Goal: Navigation & Orientation: Find specific page/section

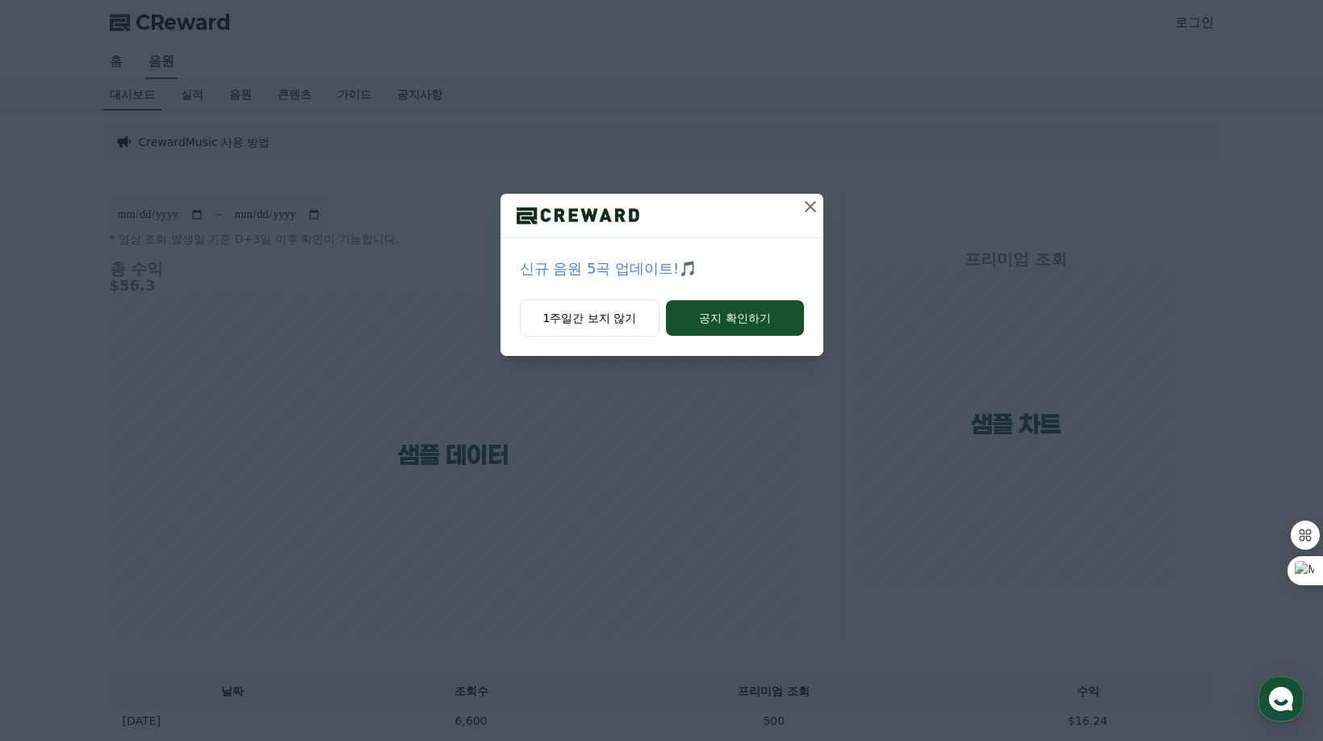
click at [813, 206] on icon at bounding box center [810, 206] width 19 height 19
click at [729, 325] on button "공지 확인하기" at bounding box center [734, 318] width 137 height 36
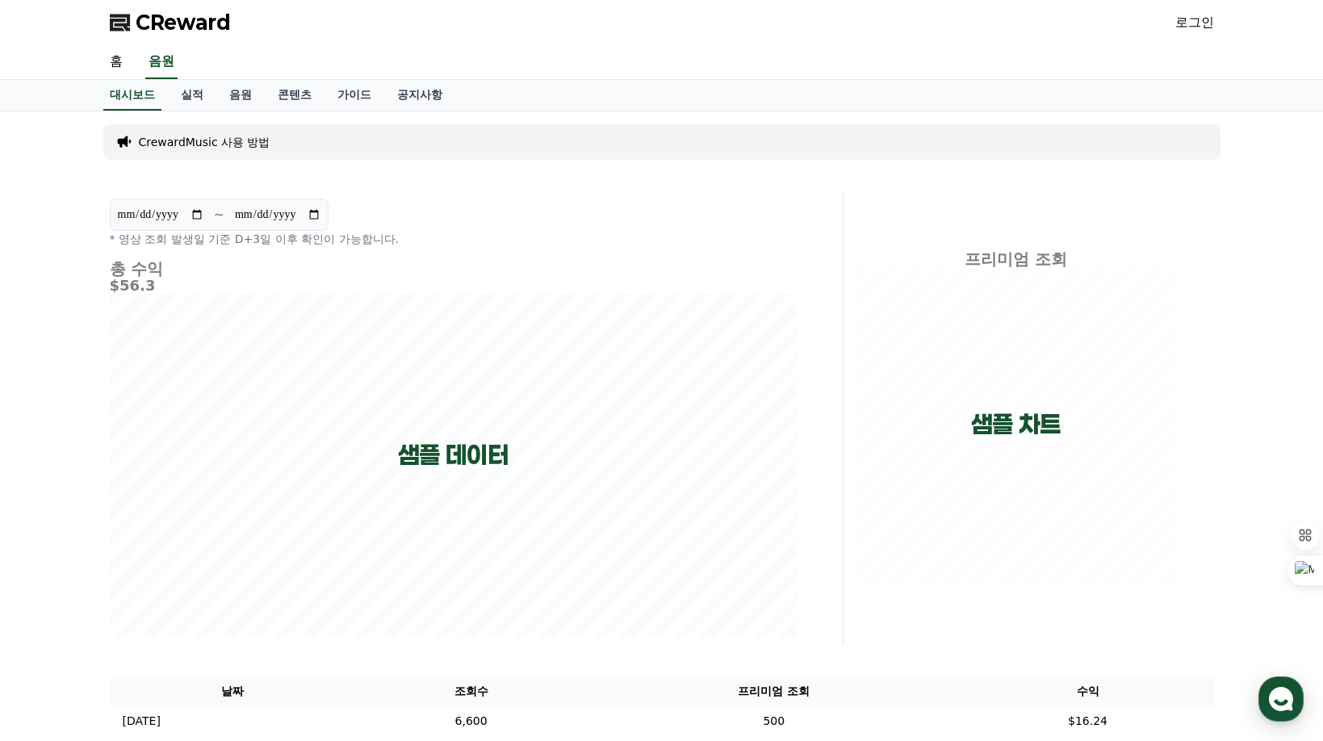
click at [1194, 24] on link "로그인" at bounding box center [1194, 22] width 39 height 19
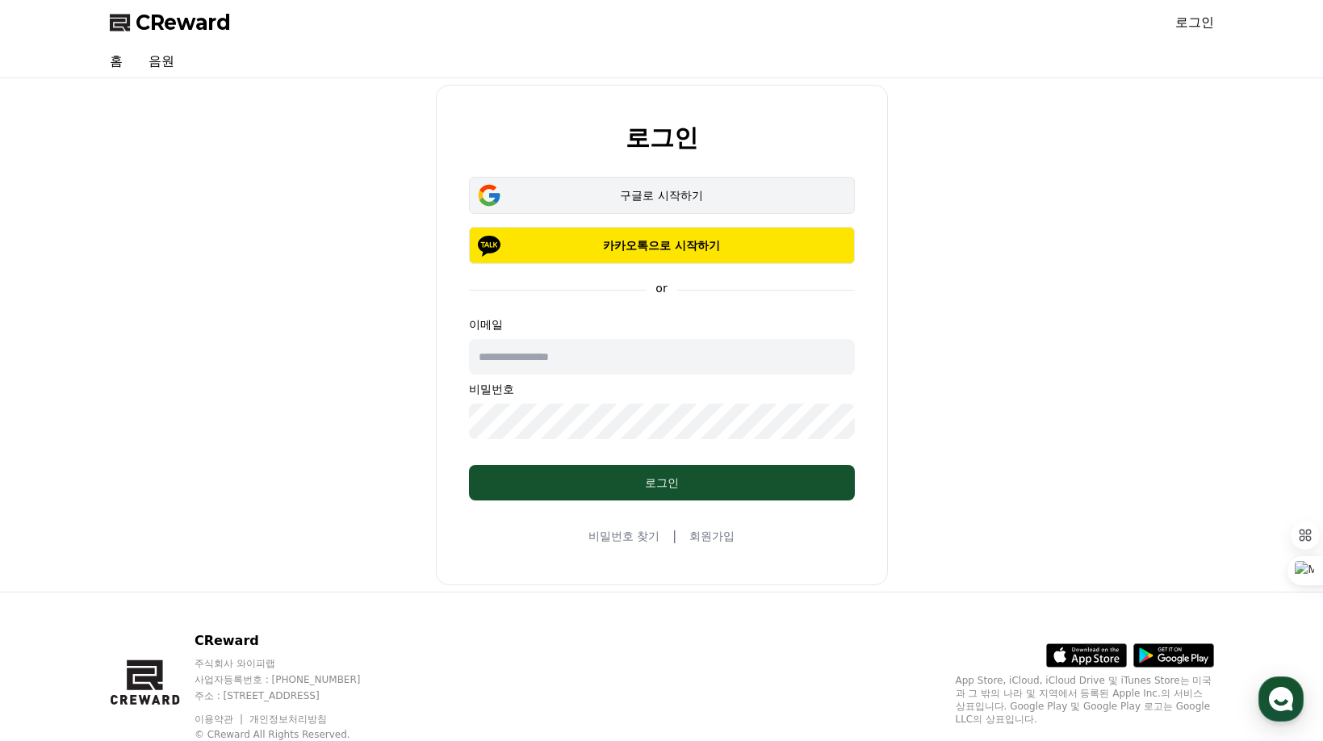
click at [661, 195] on div "구글로 시작하기" at bounding box center [661, 195] width 339 height 16
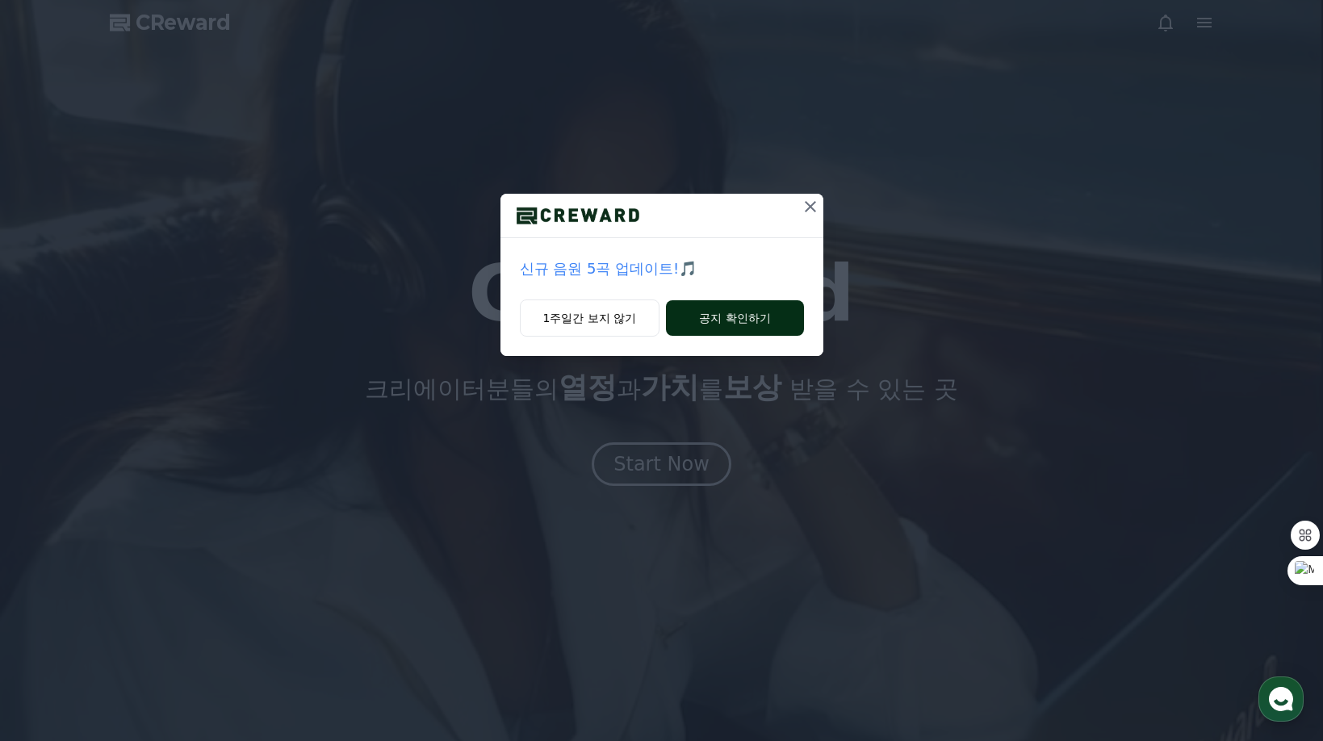
click at [718, 322] on button "공지 확인하기" at bounding box center [734, 318] width 137 height 36
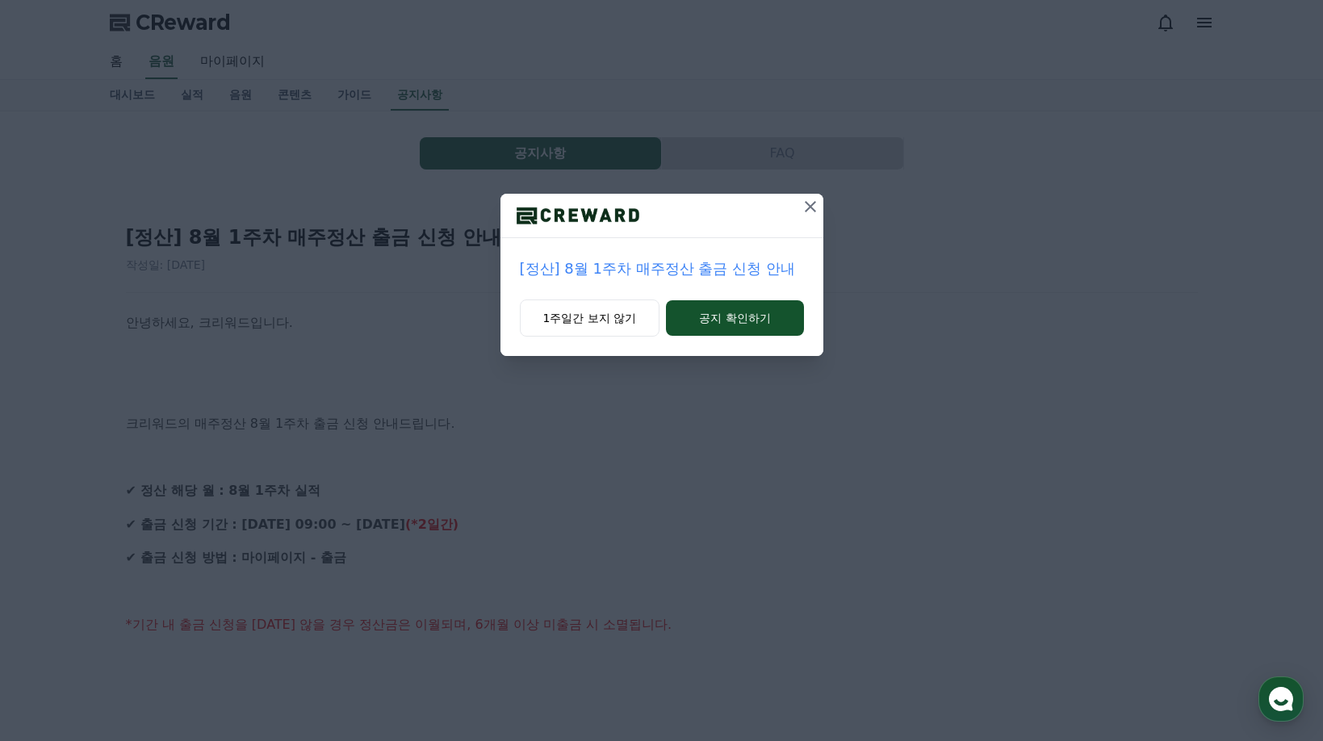
click at [717, 321] on button "공지 확인하기" at bounding box center [734, 318] width 137 height 36
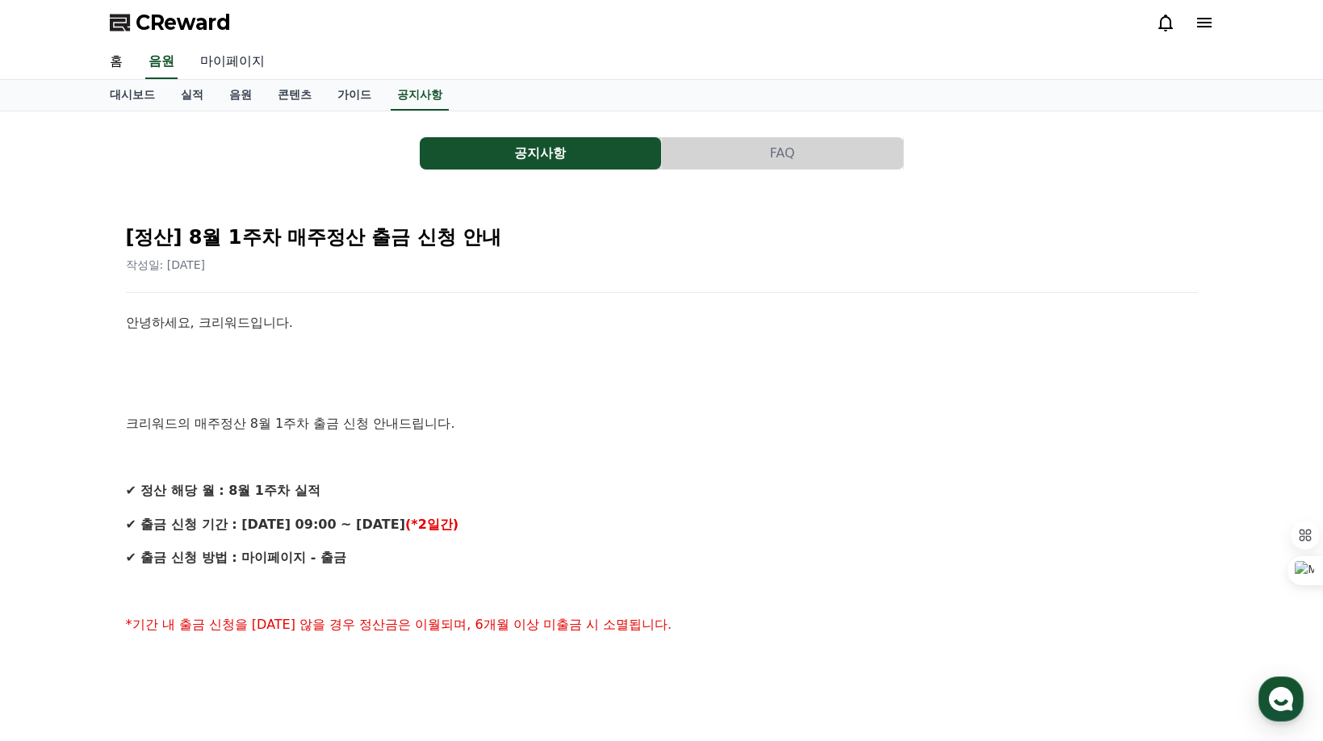
click at [225, 60] on link "마이페이지" at bounding box center [232, 62] width 90 height 34
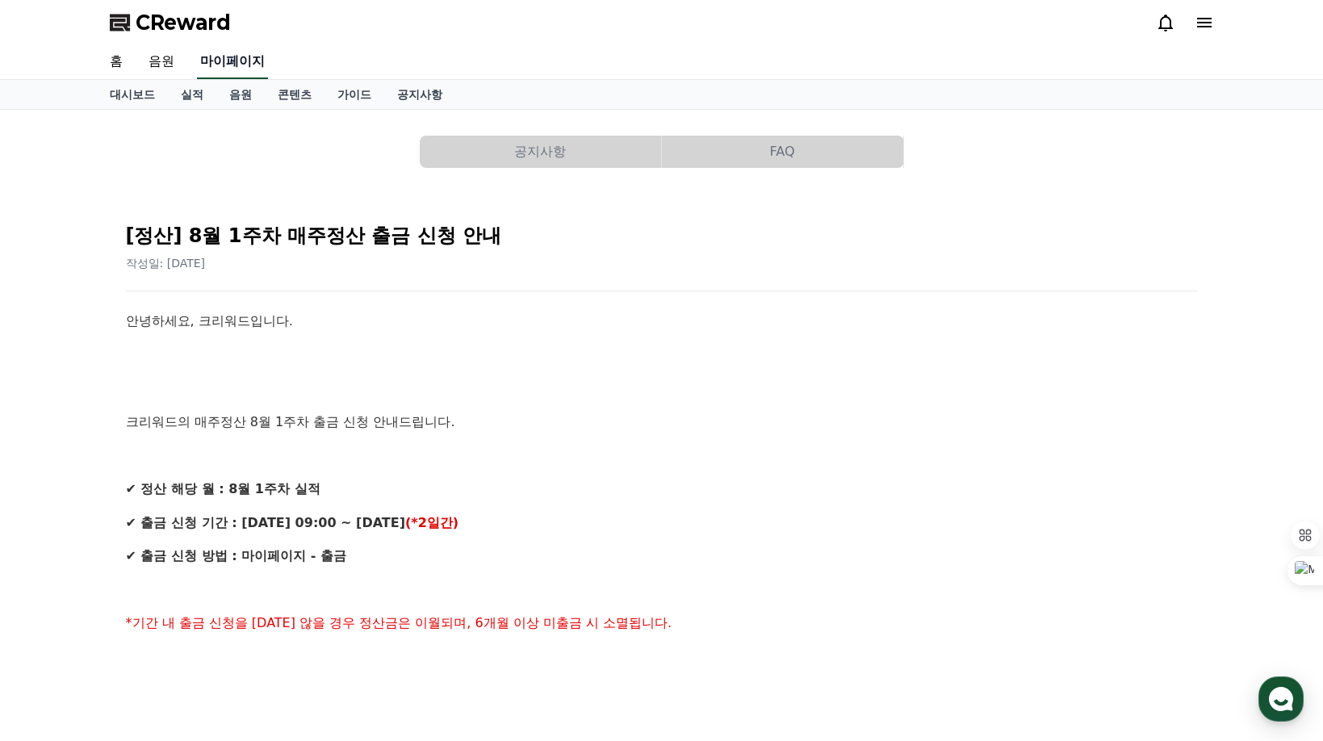
select select "**********"
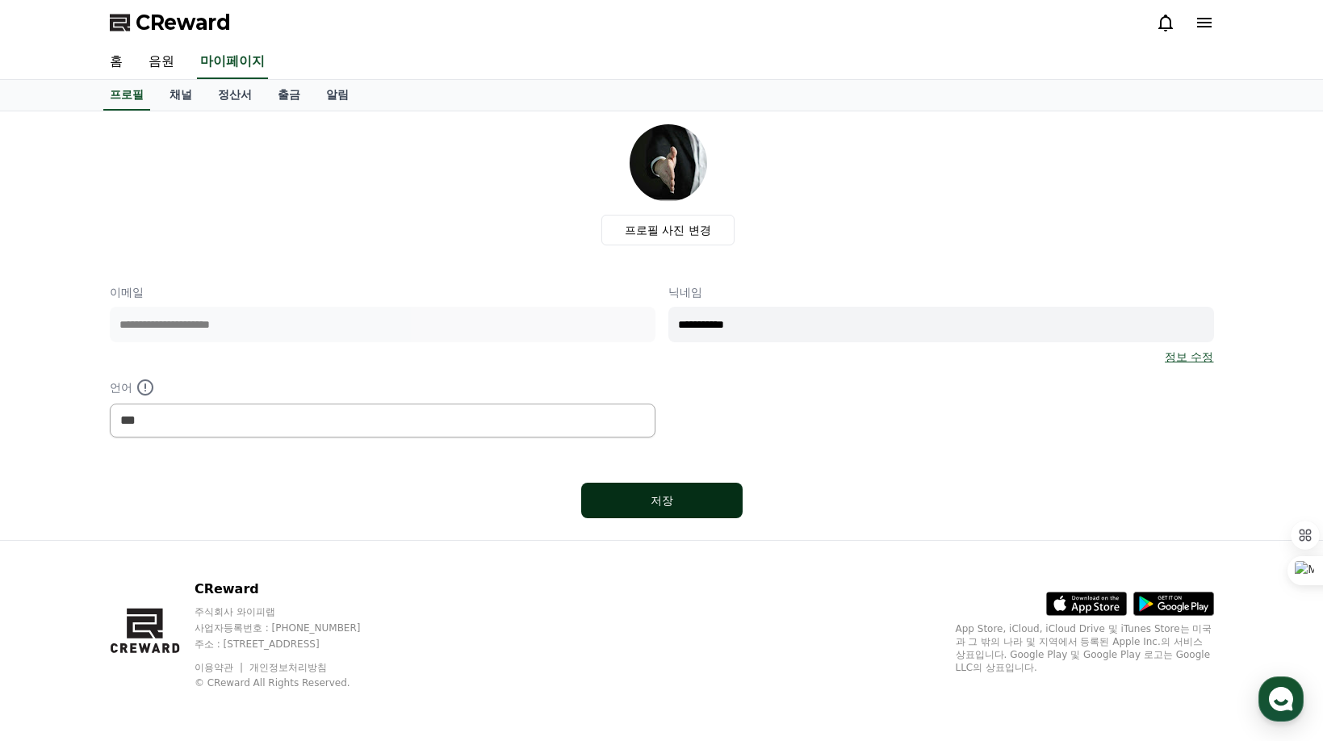
click at [663, 501] on div "저장" at bounding box center [661, 500] width 97 height 16
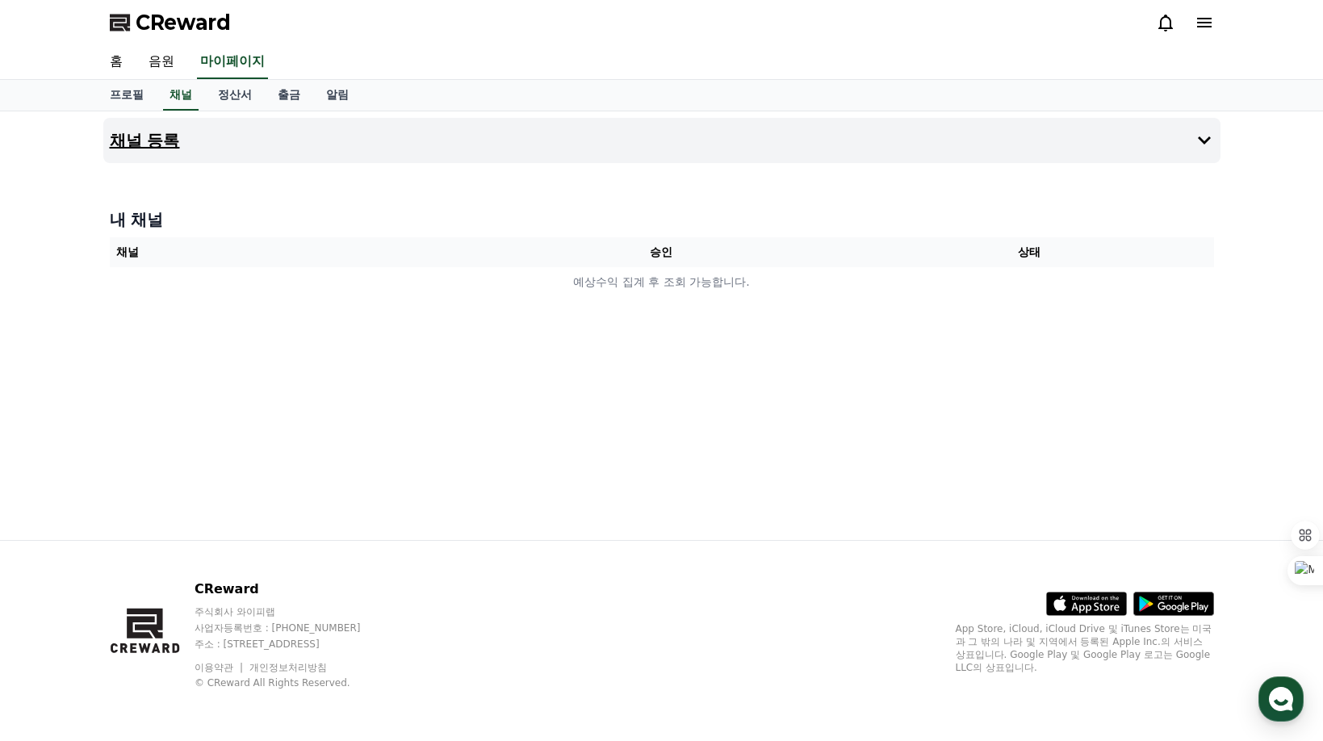
click at [1204, 144] on icon at bounding box center [1204, 140] width 13 height 8
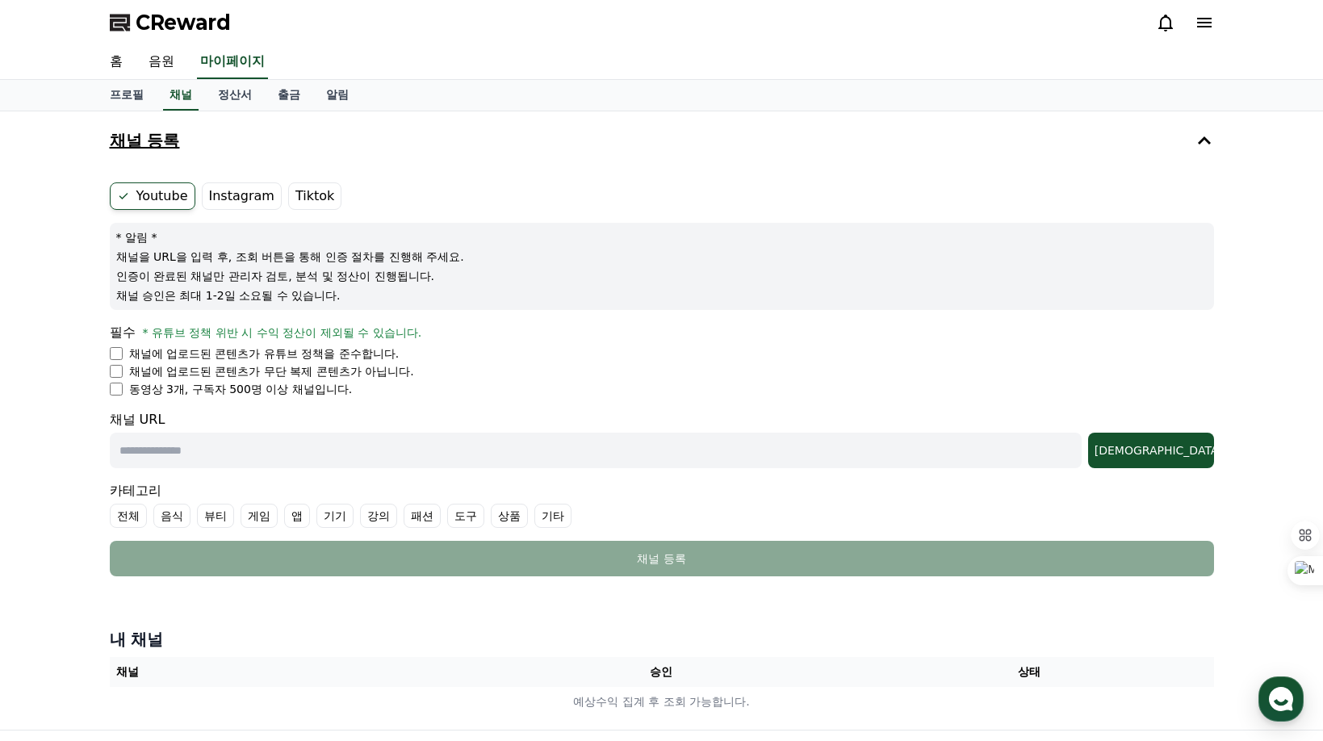
click at [232, 197] on label "Instagram" at bounding box center [242, 195] width 80 height 27
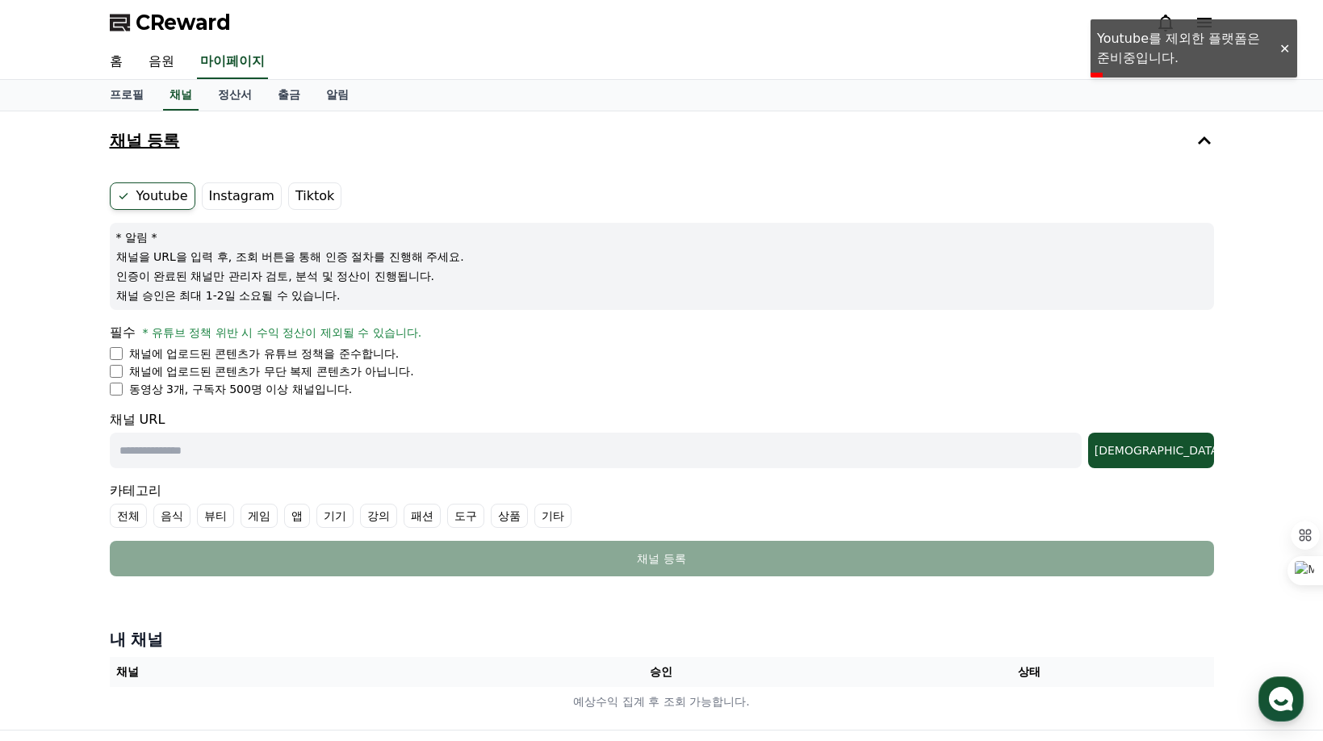
click at [308, 197] on label "Tiktok" at bounding box center [314, 195] width 53 height 27
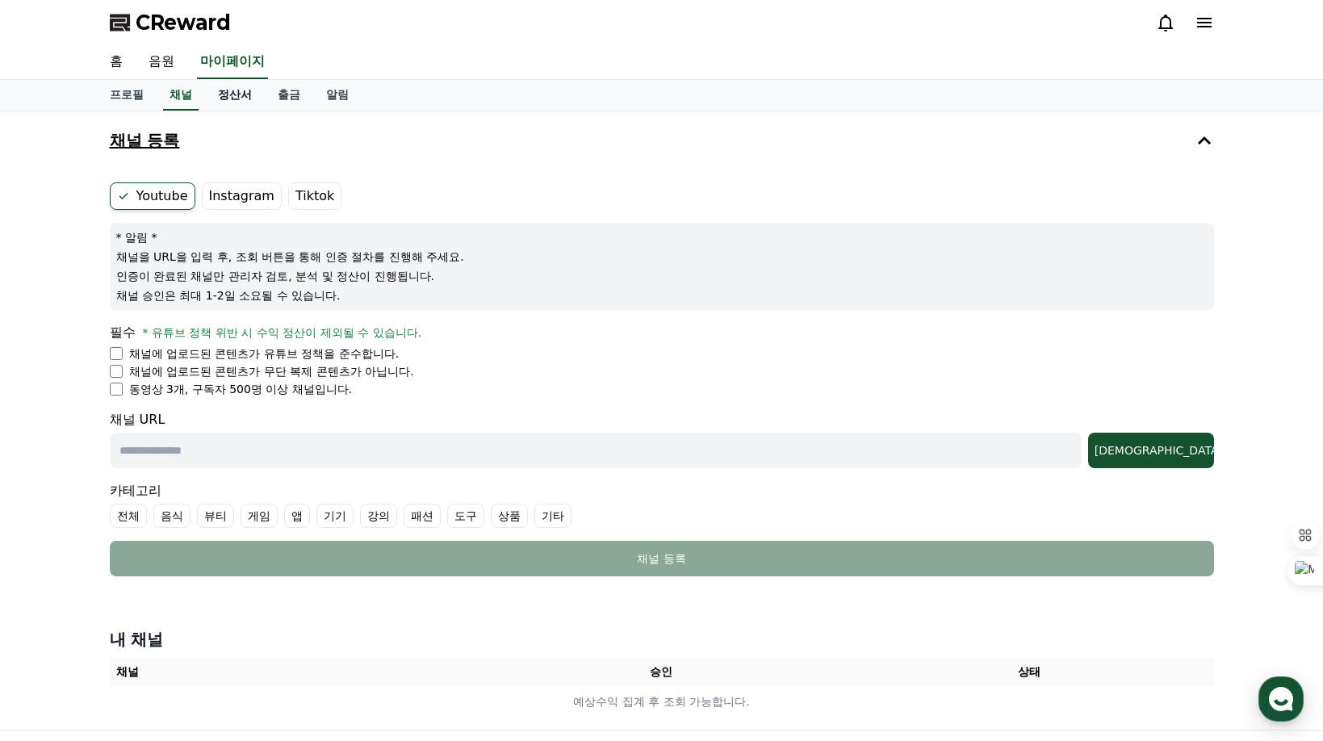
click at [237, 98] on link "정산서" at bounding box center [235, 95] width 60 height 31
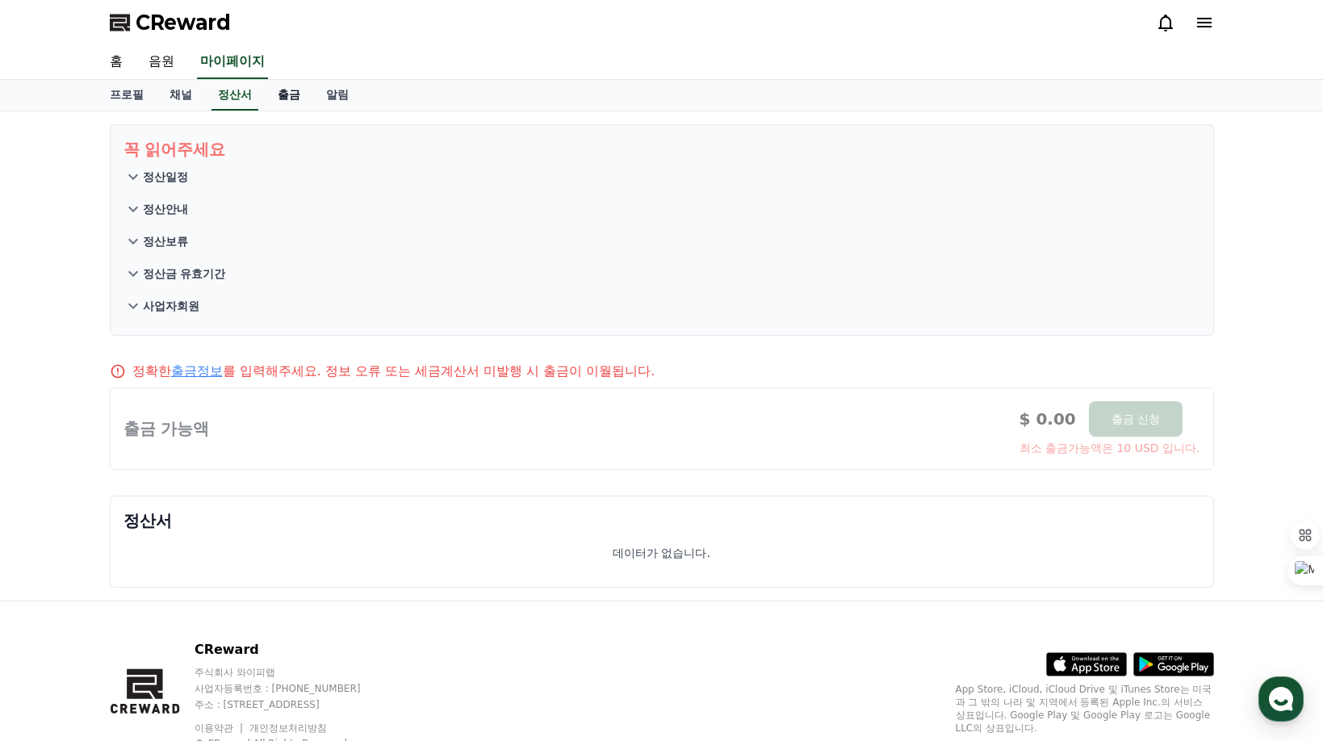
click at [277, 100] on link "출금" at bounding box center [289, 95] width 48 height 31
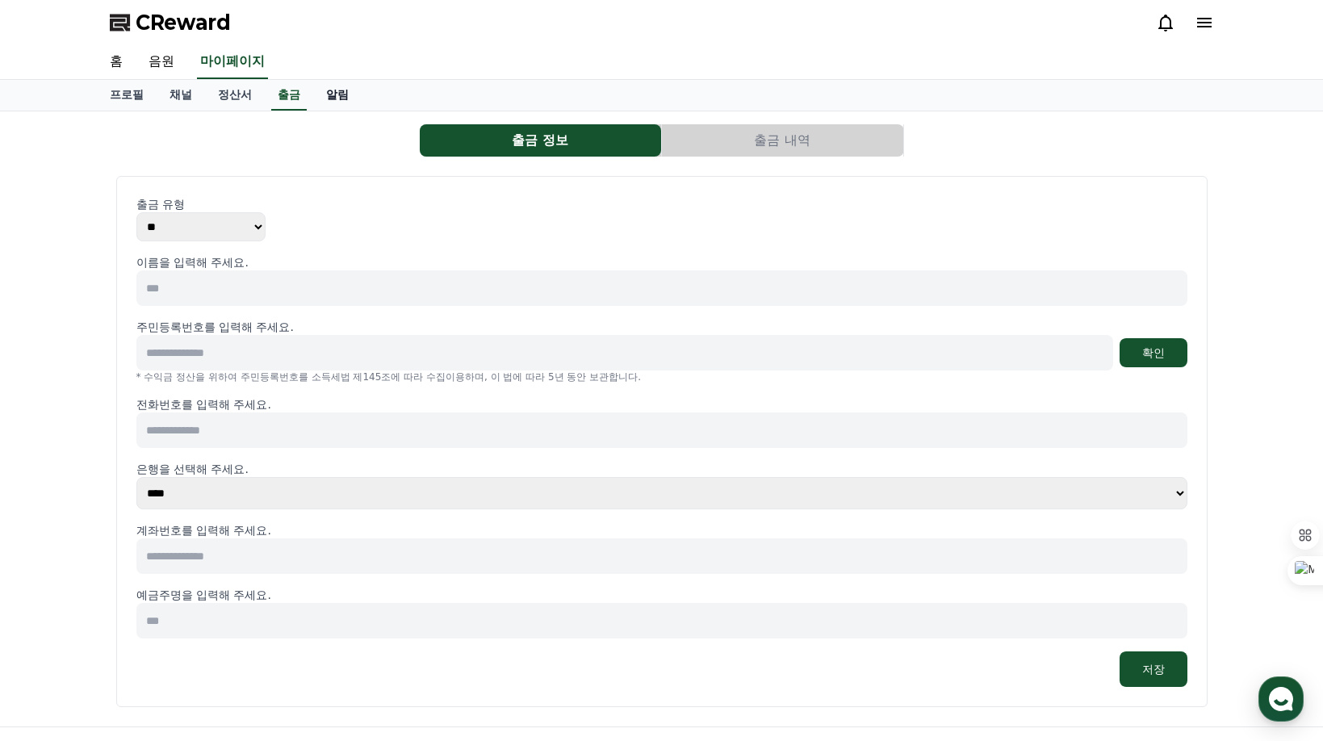
click at [337, 100] on link "알림" at bounding box center [337, 95] width 48 height 31
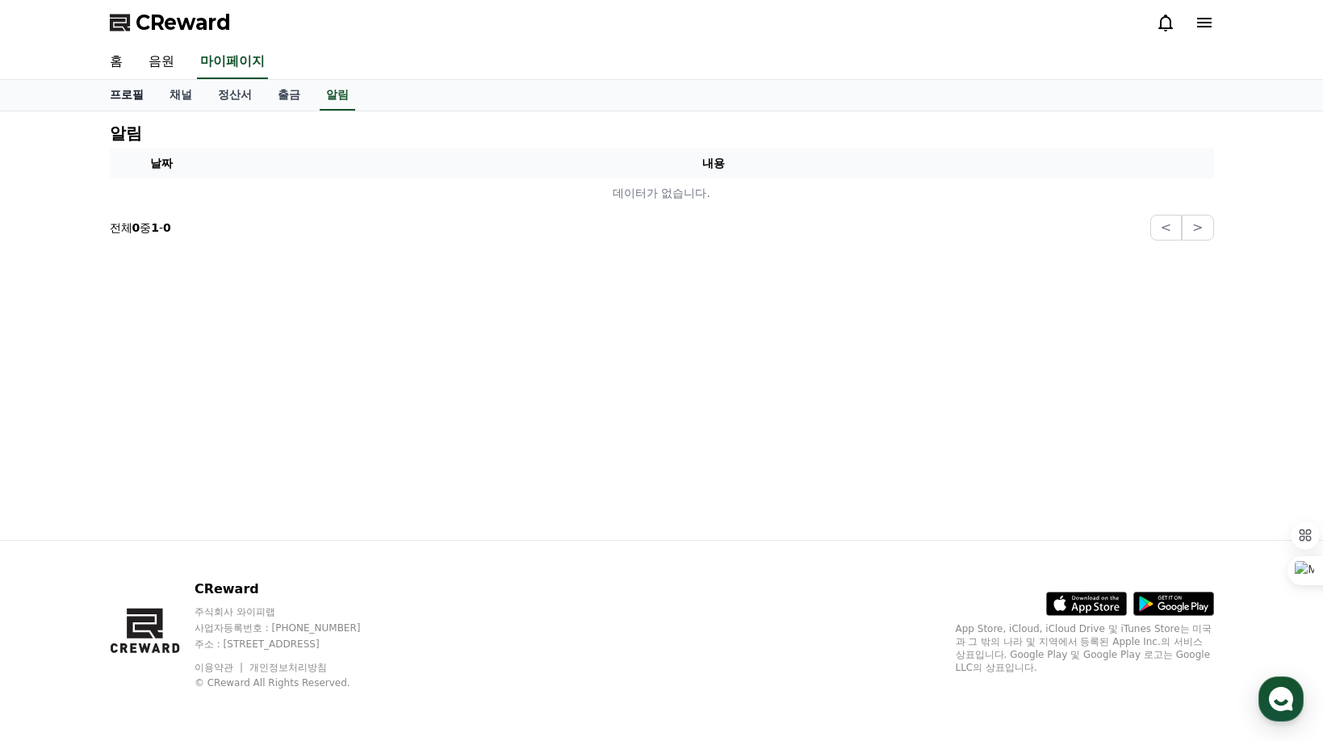
click at [128, 93] on link "프로필" at bounding box center [127, 95] width 60 height 31
select select "**********"
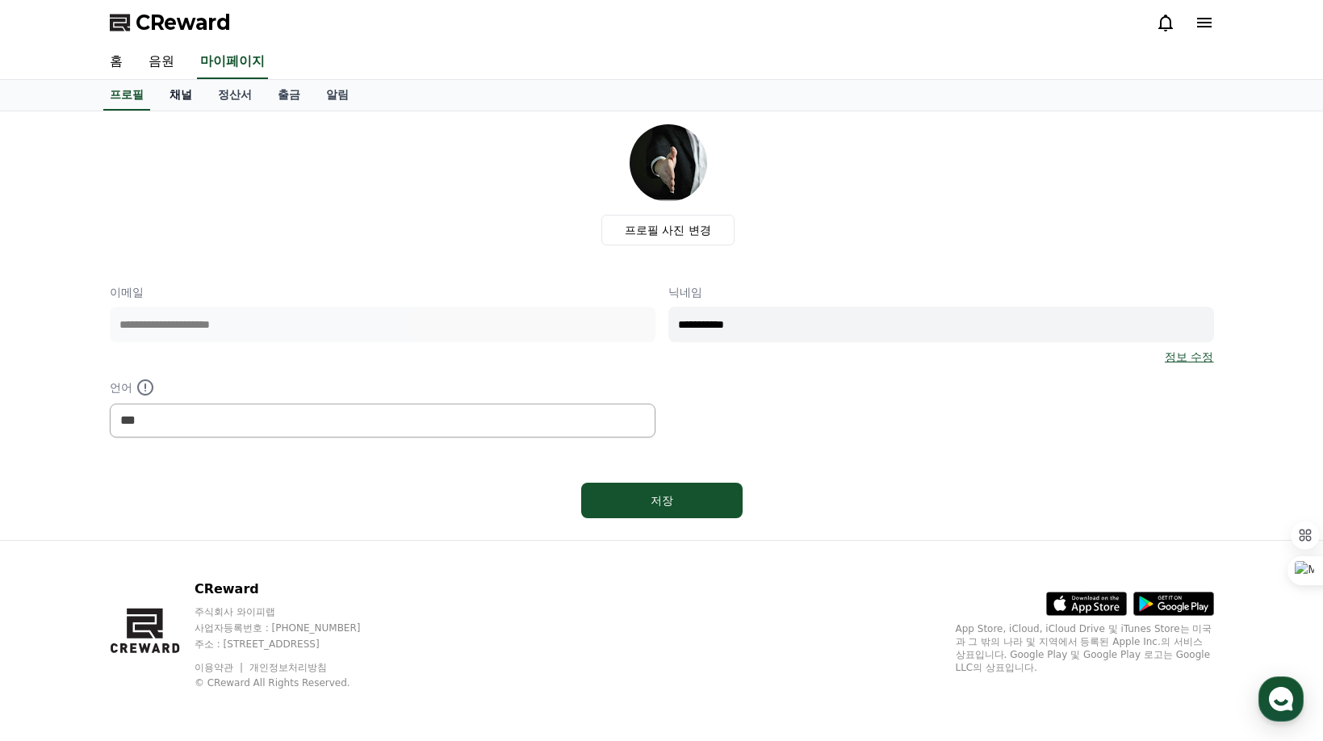
click at [178, 94] on link "채널" at bounding box center [181, 95] width 48 height 31
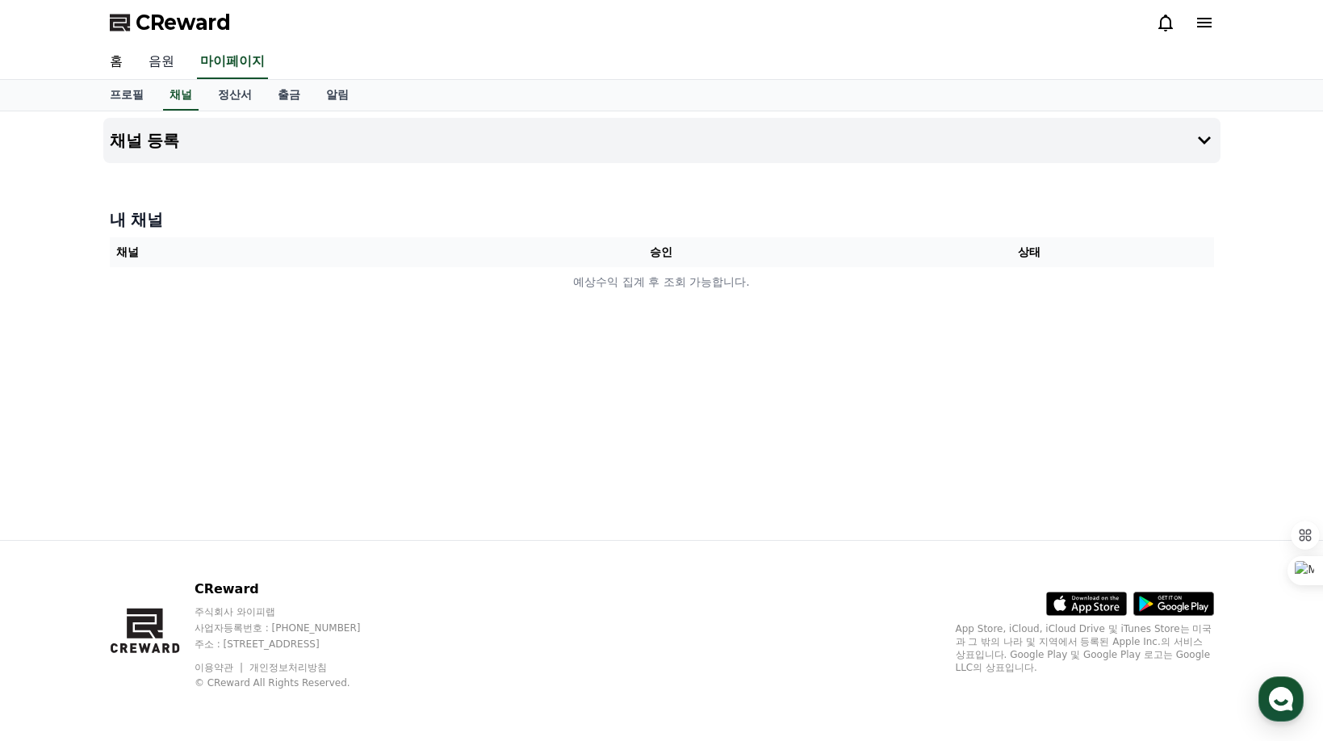
click at [160, 65] on link "음원" at bounding box center [162, 62] width 52 height 34
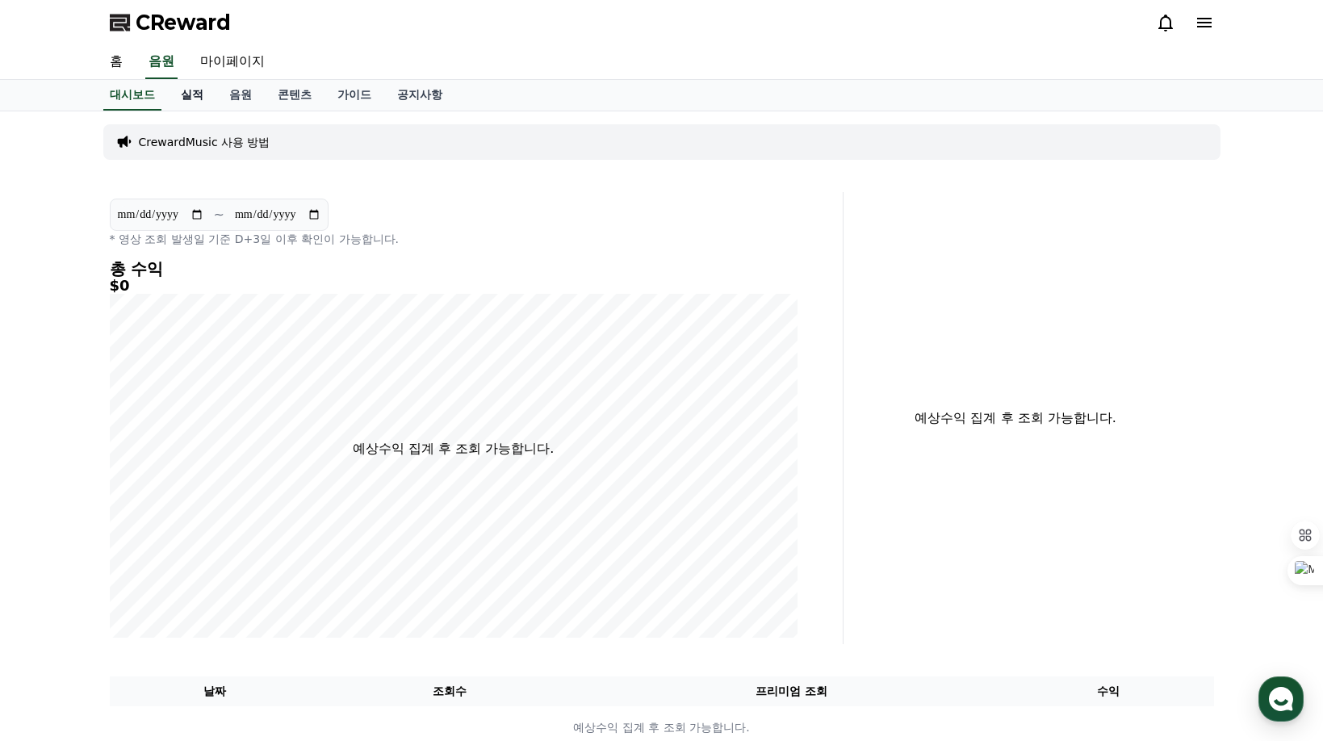
click at [195, 100] on link "실적" at bounding box center [192, 95] width 48 height 31
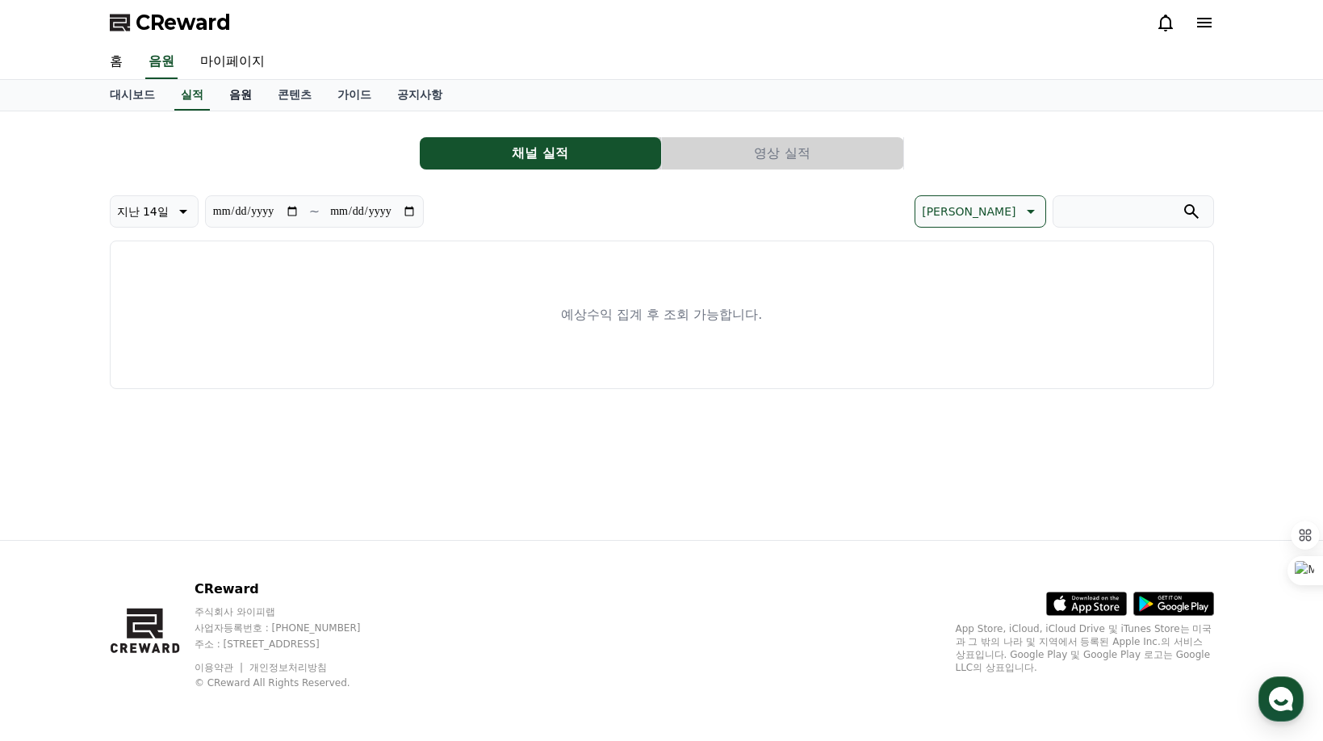
click at [238, 100] on link "음원" at bounding box center [240, 95] width 48 height 31
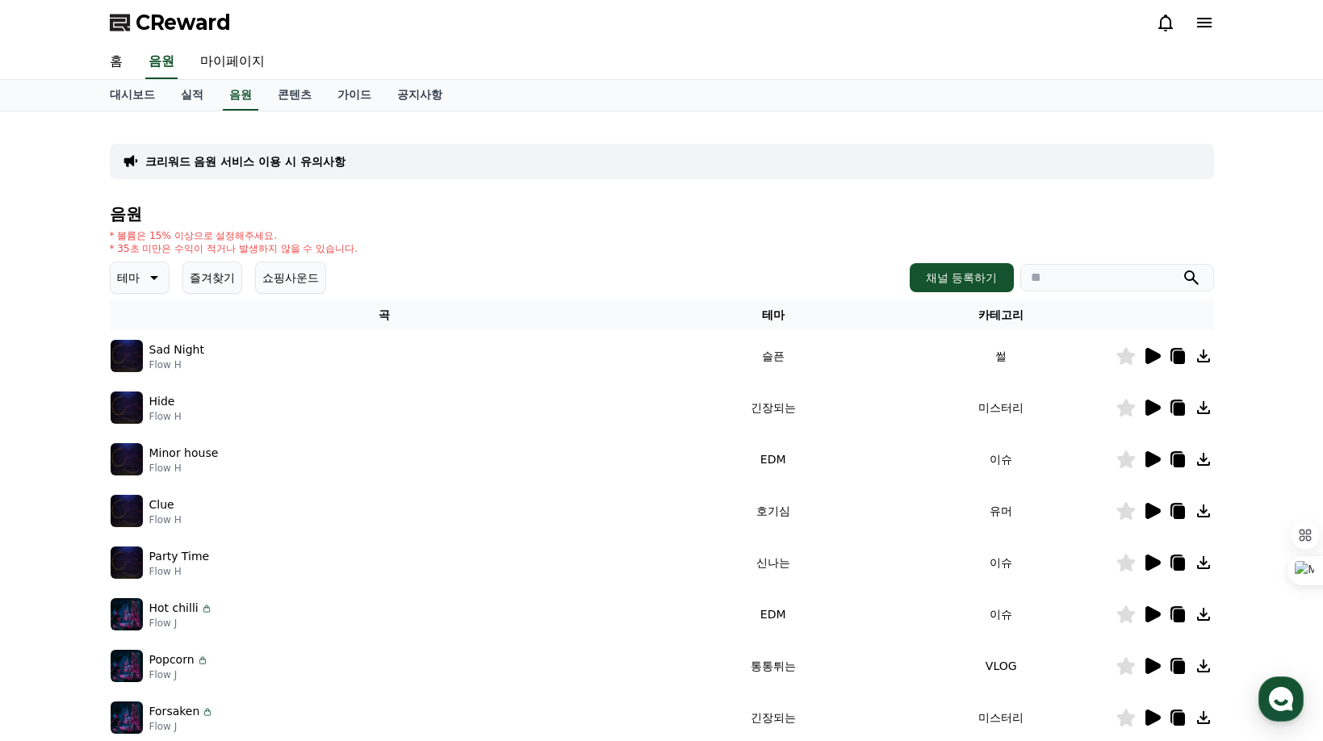
click at [1150, 357] on icon at bounding box center [1152, 356] width 15 height 16
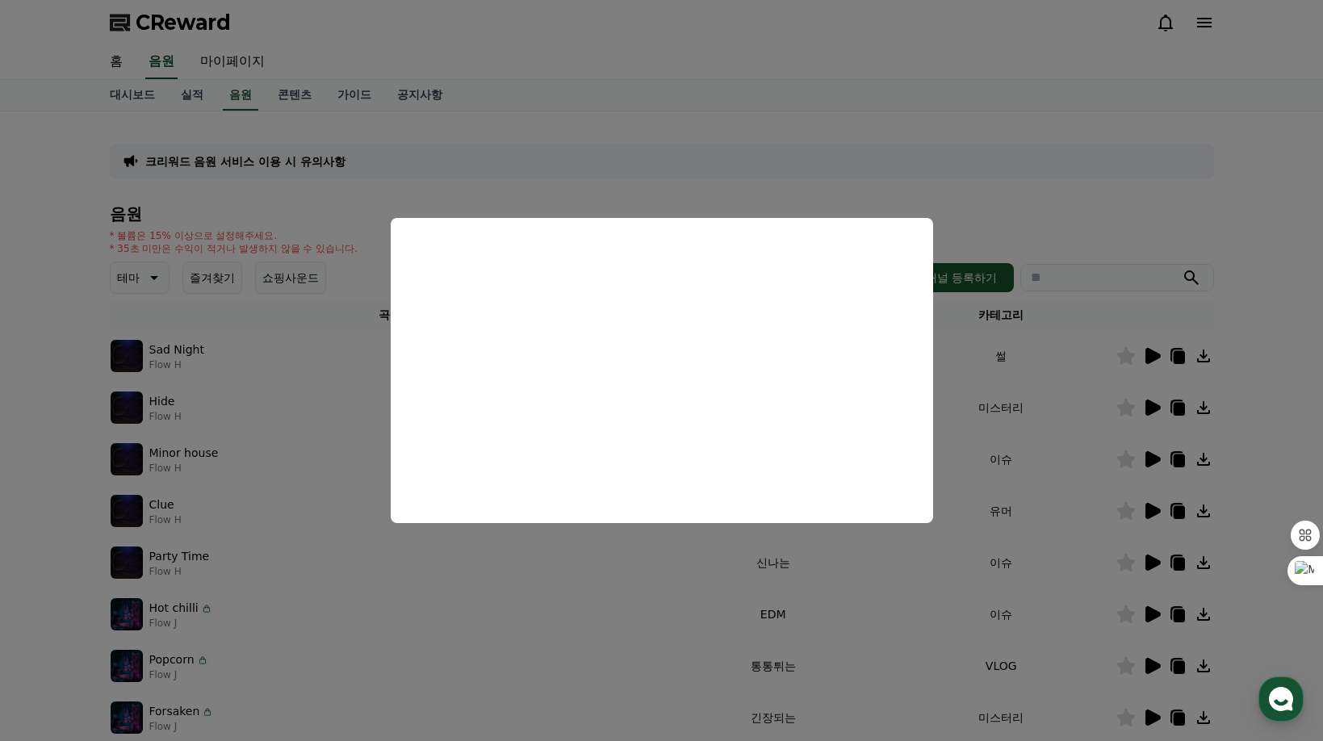
click at [292, 214] on button "close modal" at bounding box center [661, 370] width 1323 height 741
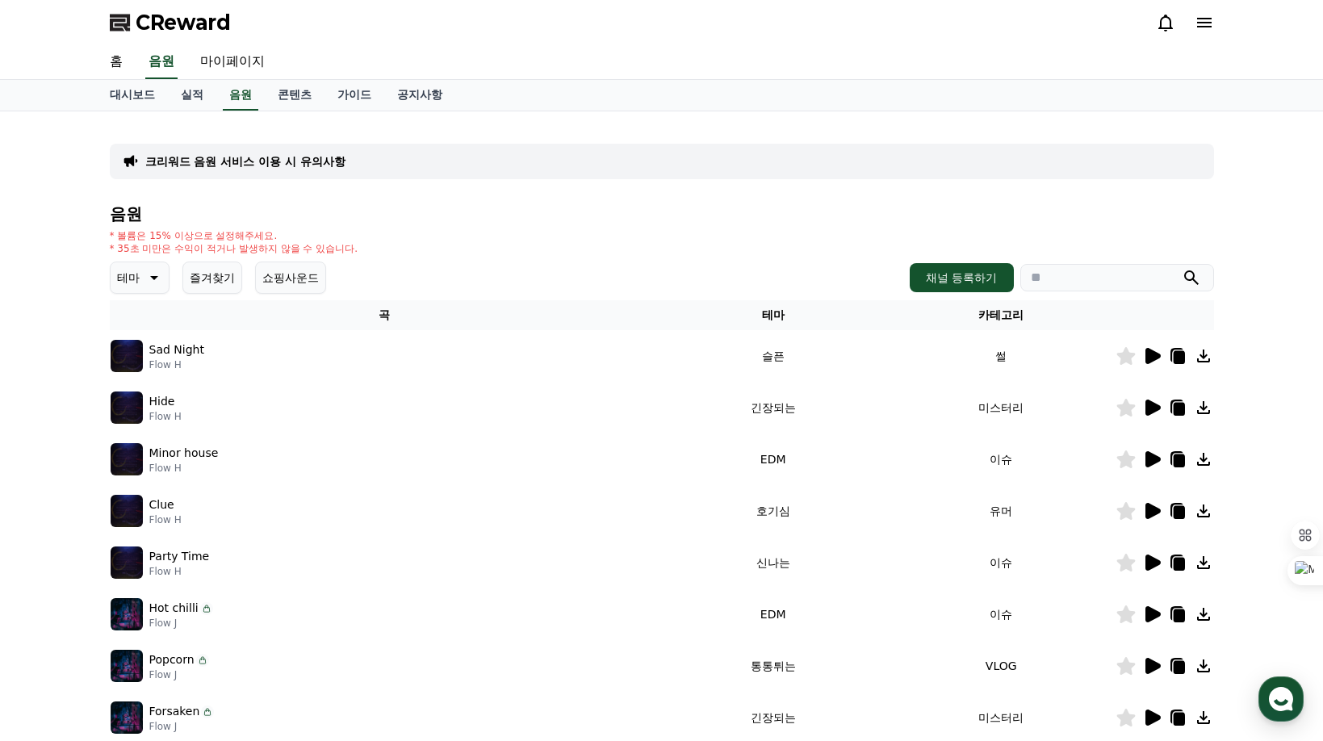
click at [295, 278] on button "쇼핑사운드" at bounding box center [290, 278] width 71 height 32
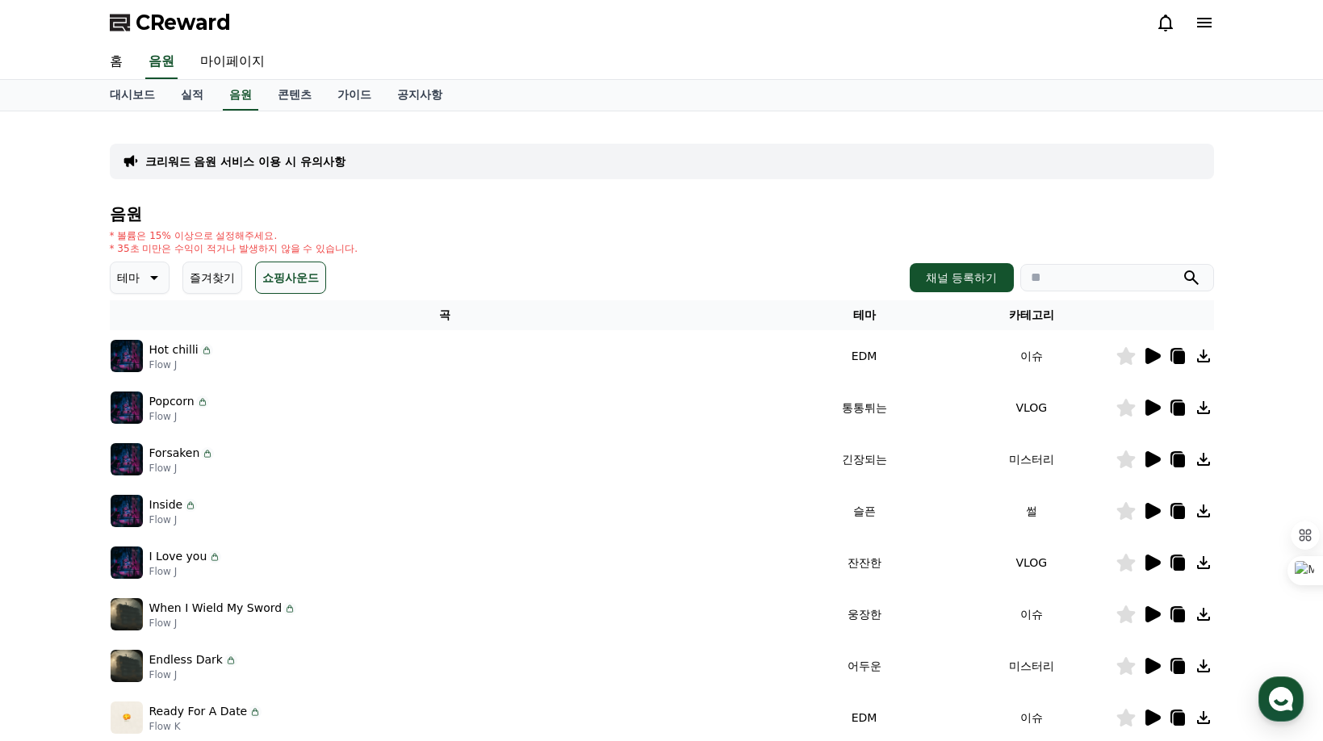
click at [1154, 354] on icon at bounding box center [1152, 356] width 15 height 16
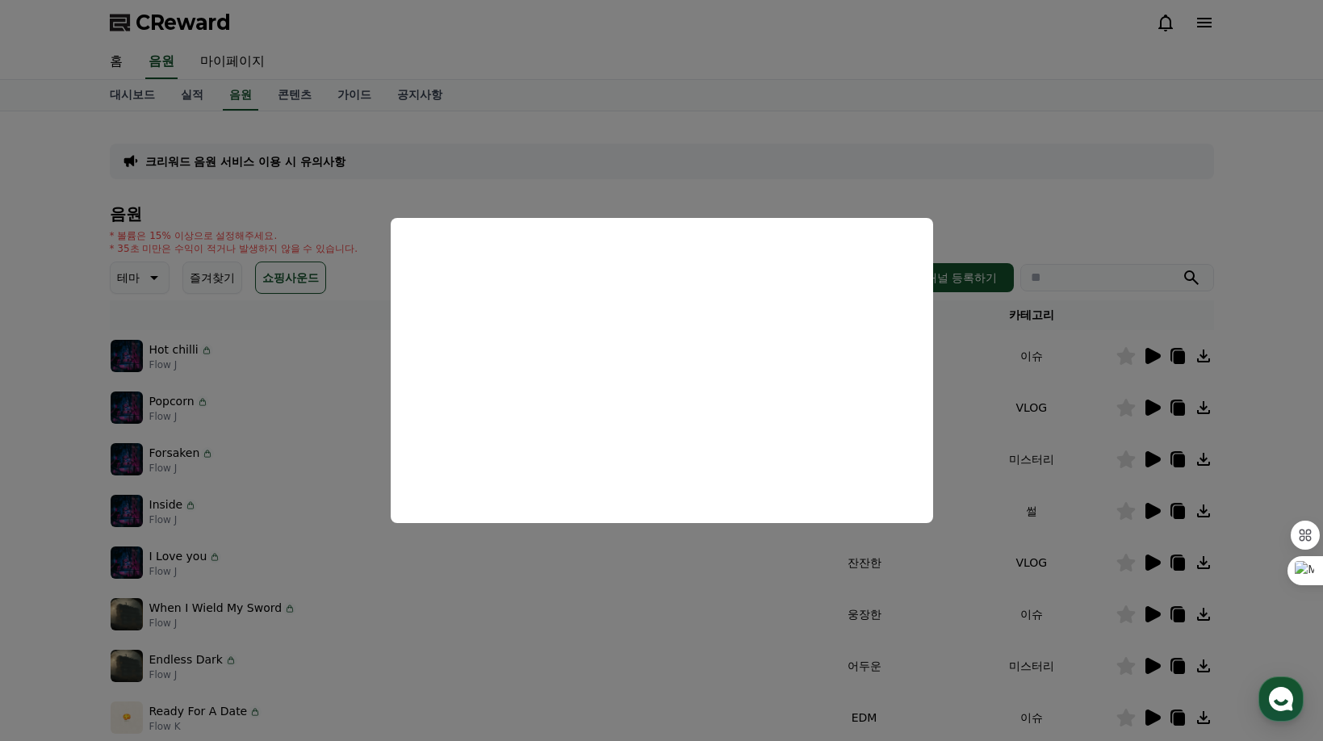
click at [359, 190] on button "close modal" at bounding box center [661, 370] width 1323 height 741
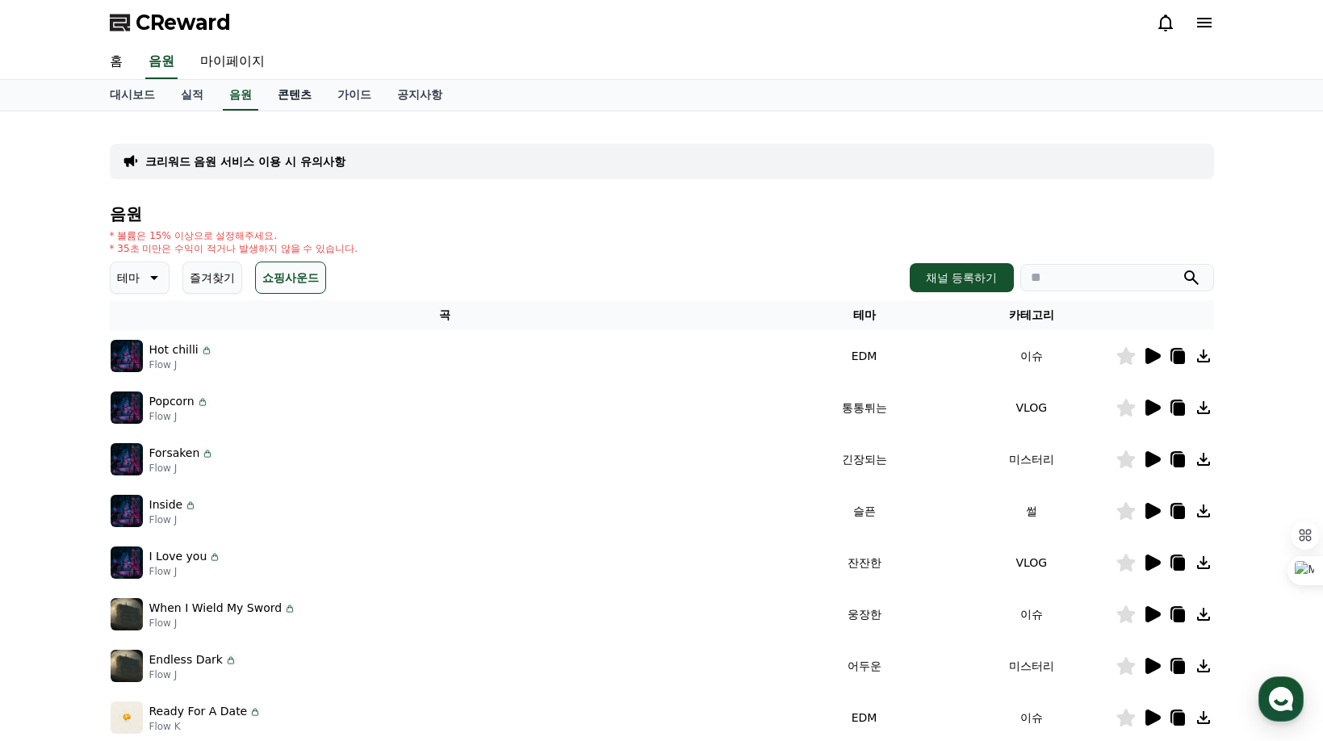
click at [290, 96] on link "콘텐츠" at bounding box center [295, 95] width 60 height 31
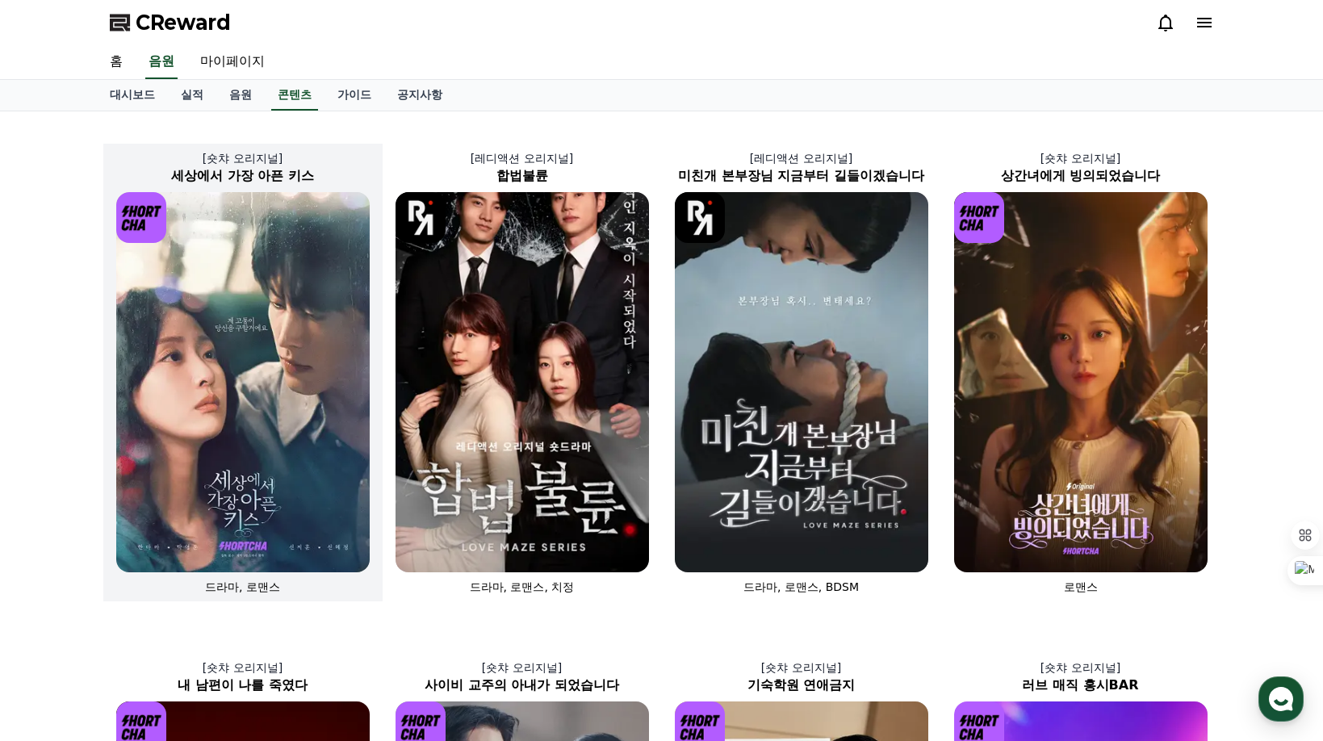
click at [266, 163] on p "[숏챠 오리지널]" at bounding box center [242, 158] width 279 height 16
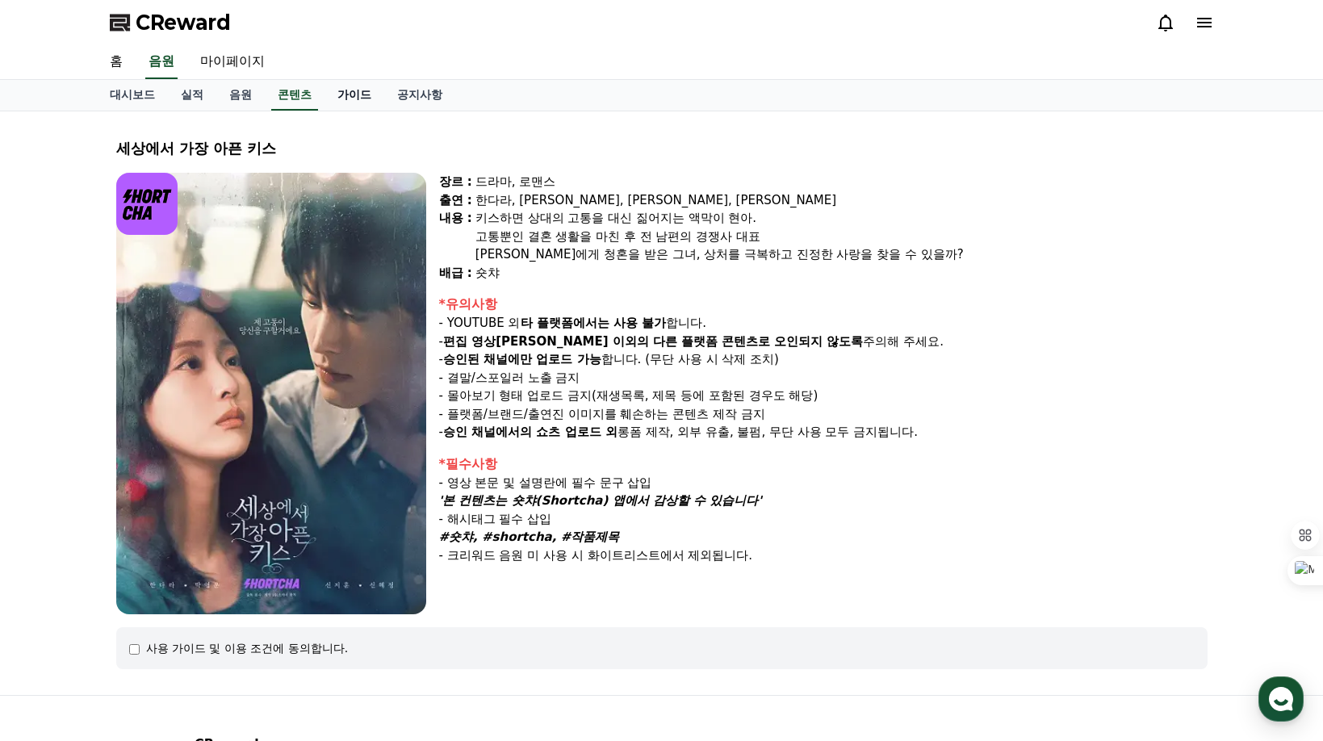
click at [343, 94] on link "가이드" at bounding box center [355, 95] width 60 height 31
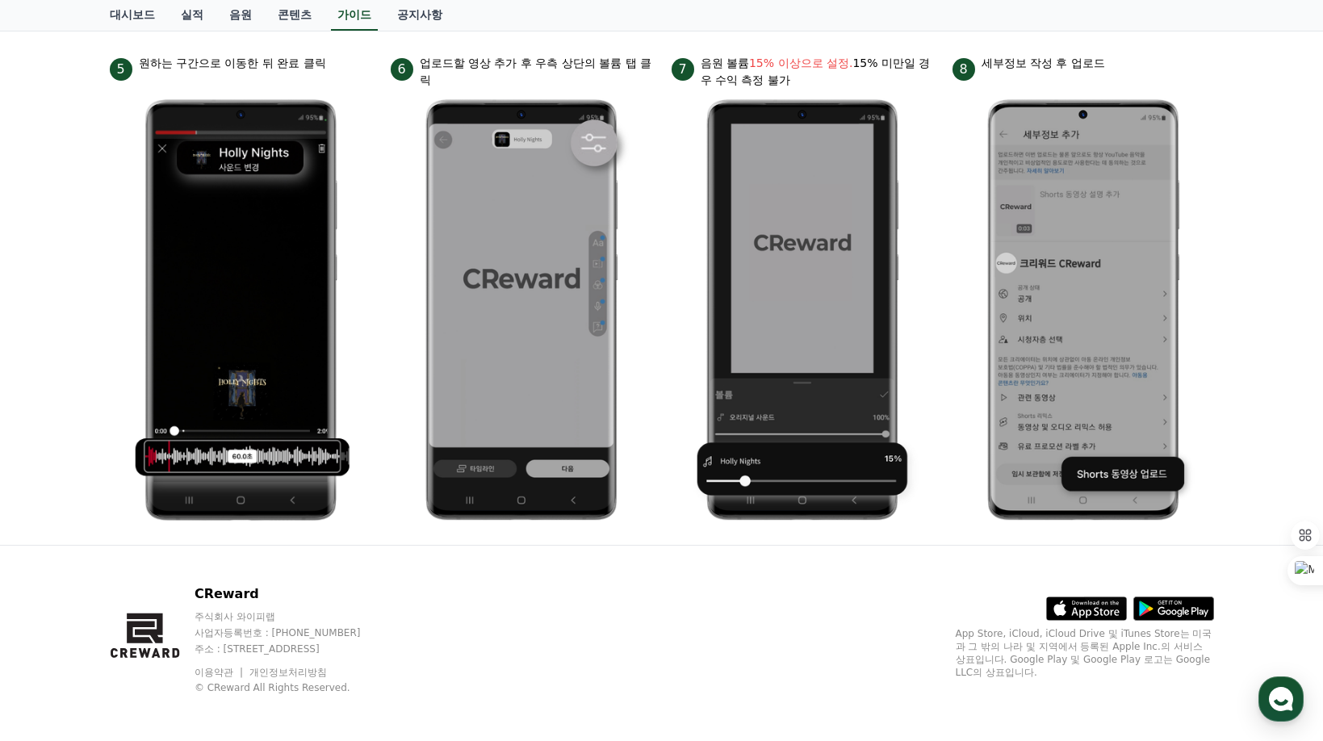
scroll to position [752, 0]
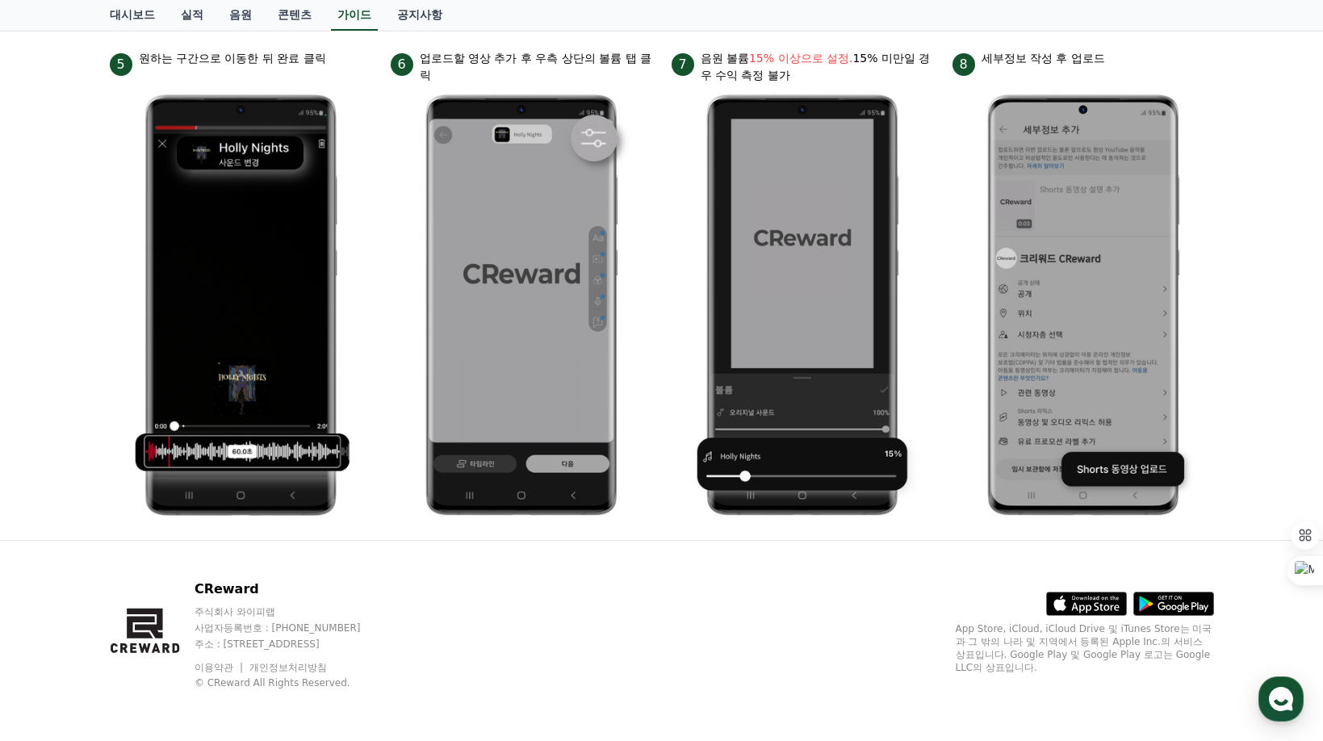
click at [785, 307] on img at bounding box center [803, 305] width 236 height 443
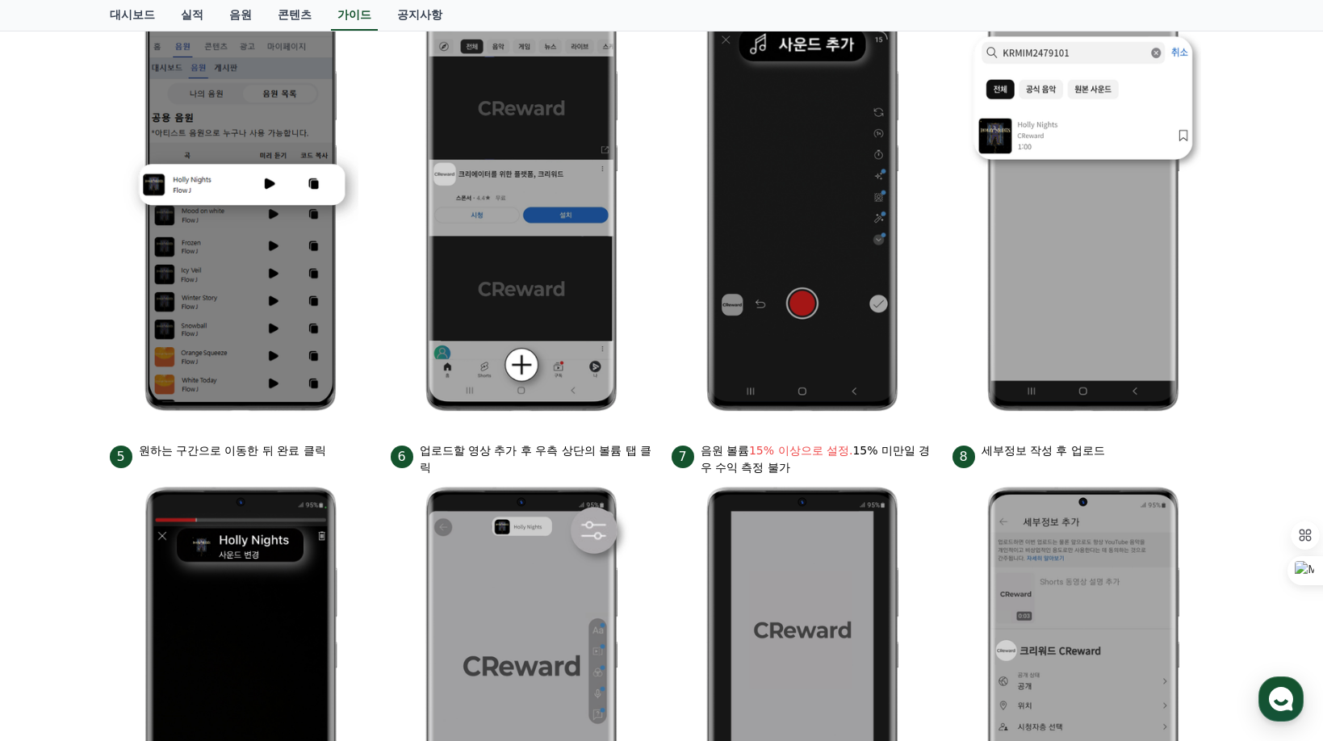
scroll to position [106, 0]
